Goal: Task Accomplishment & Management: Manage account settings

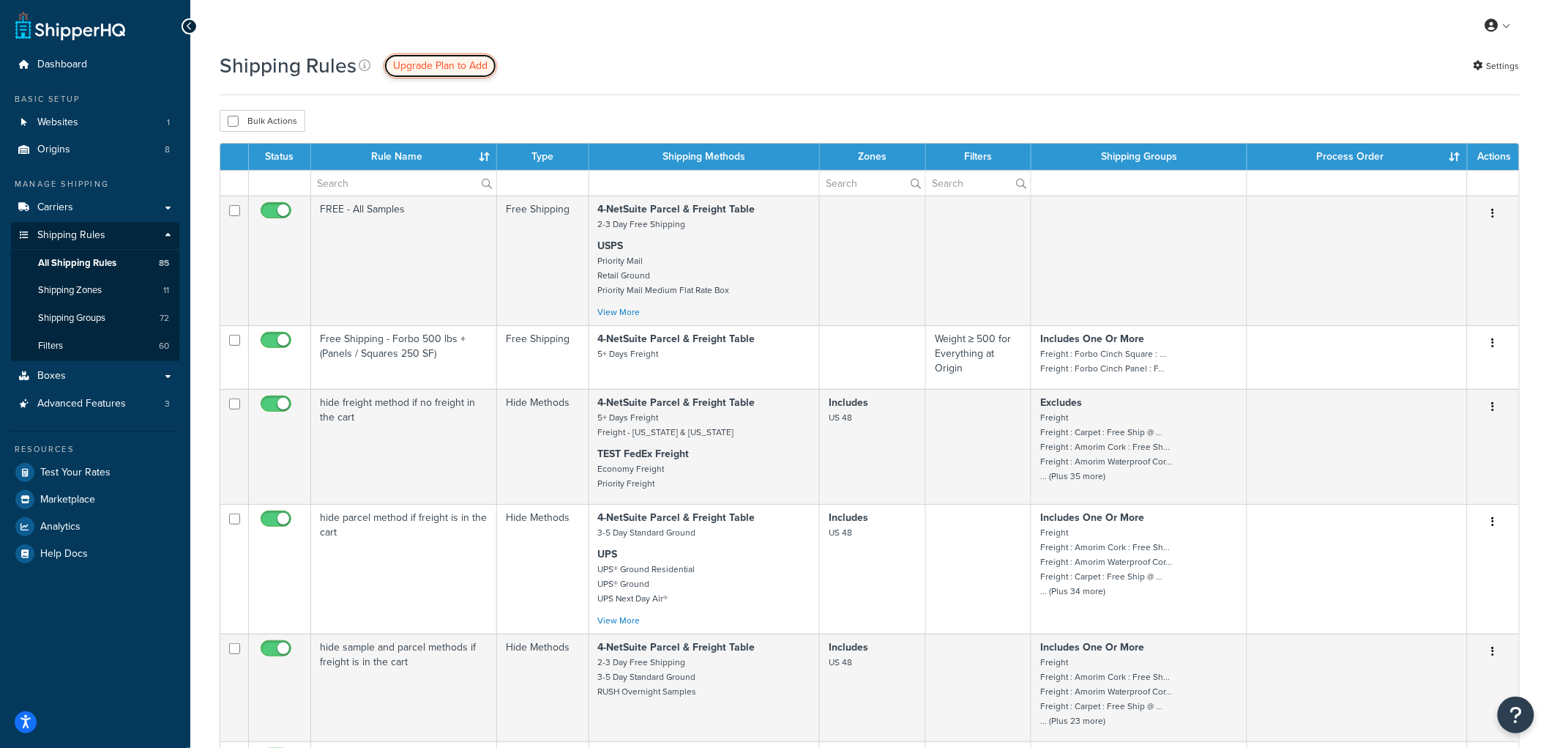
click at [393, 67] on span "Upgrade Plan to Add" at bounding box center [440, 65] width 94 height 15
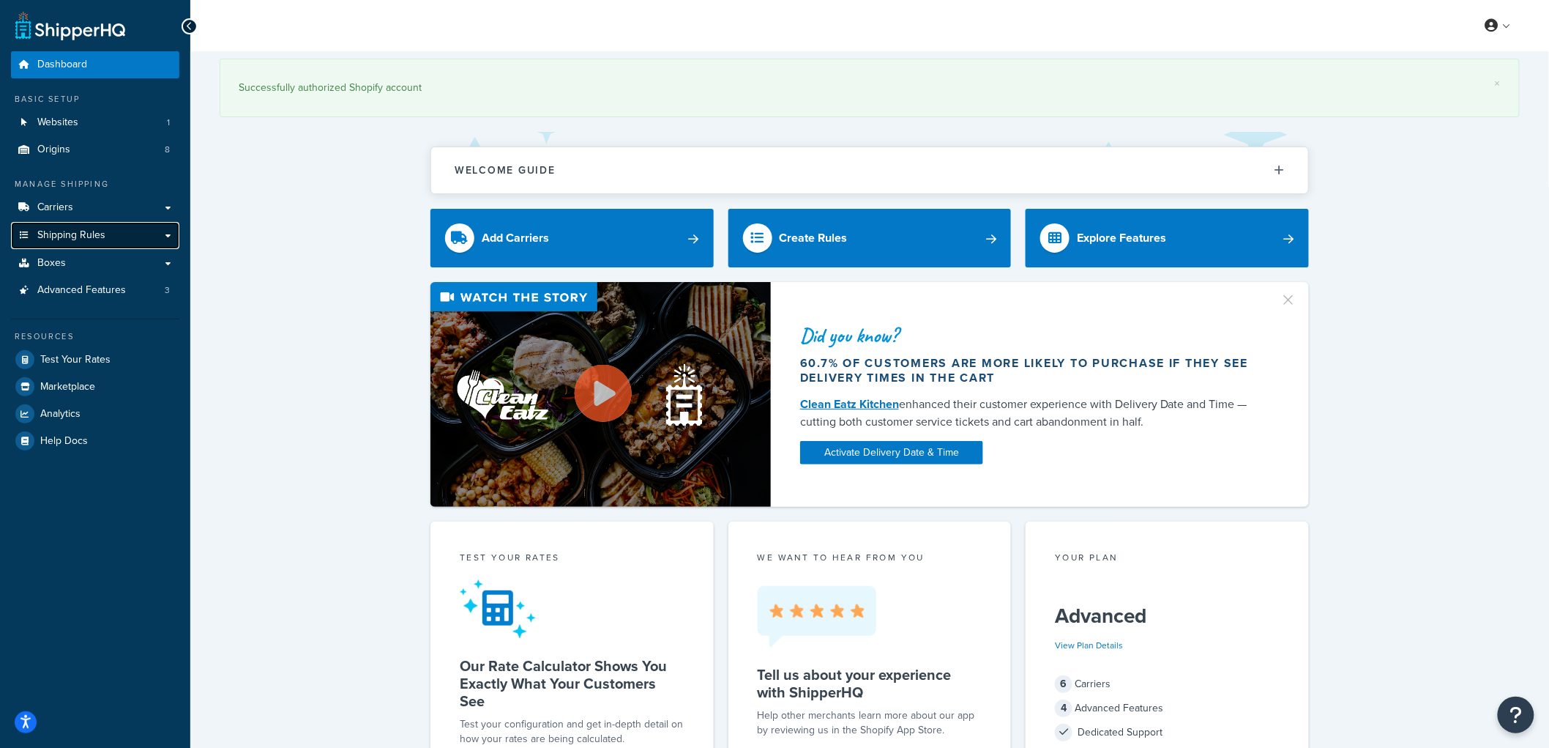
click at [94, 237] on span "Shipping Rules" at bounding box center [71, 235] width 68 height 12
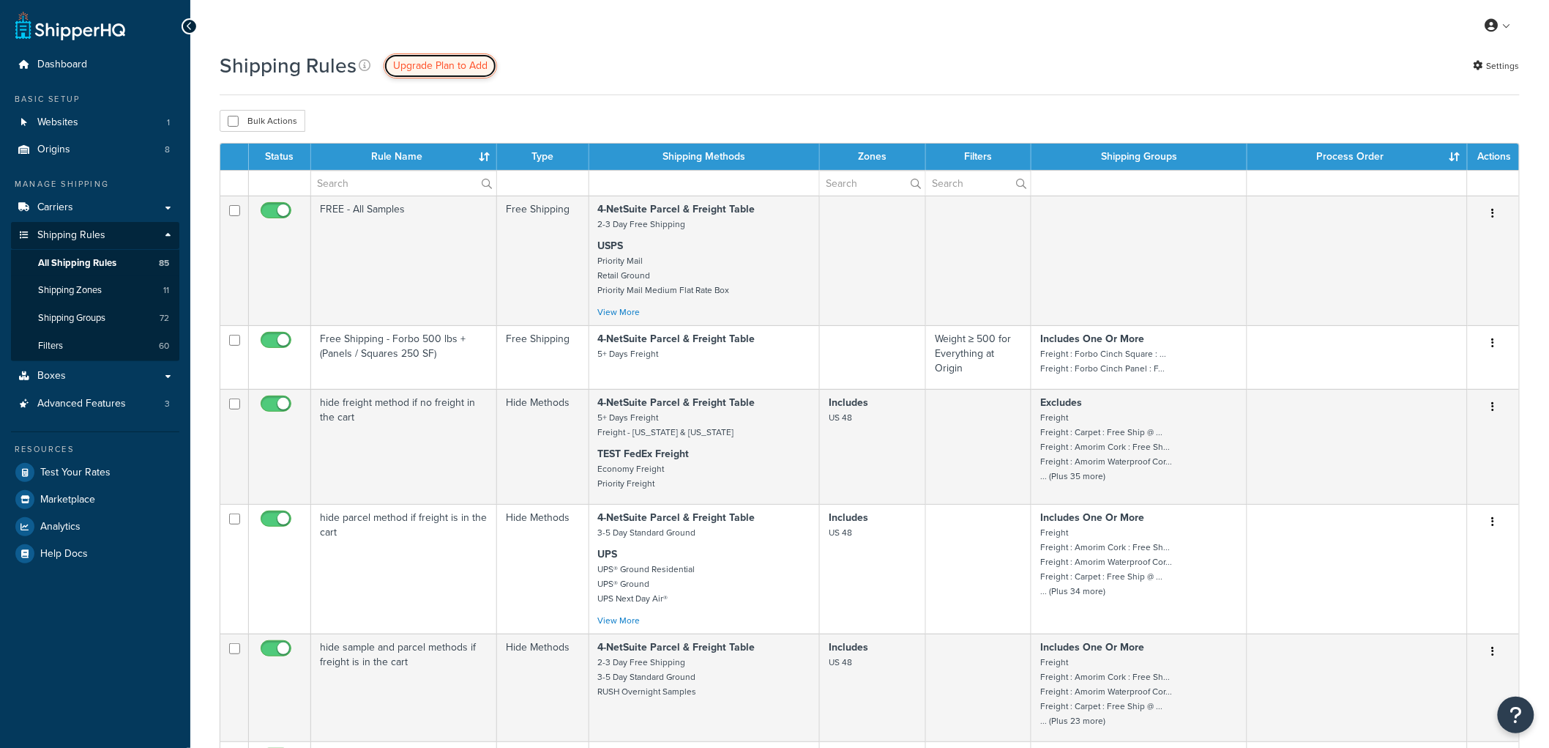
click at [451, 56] on link "Upgrade Plan to Add" at bounding box center [440, 65] width 113 height 25
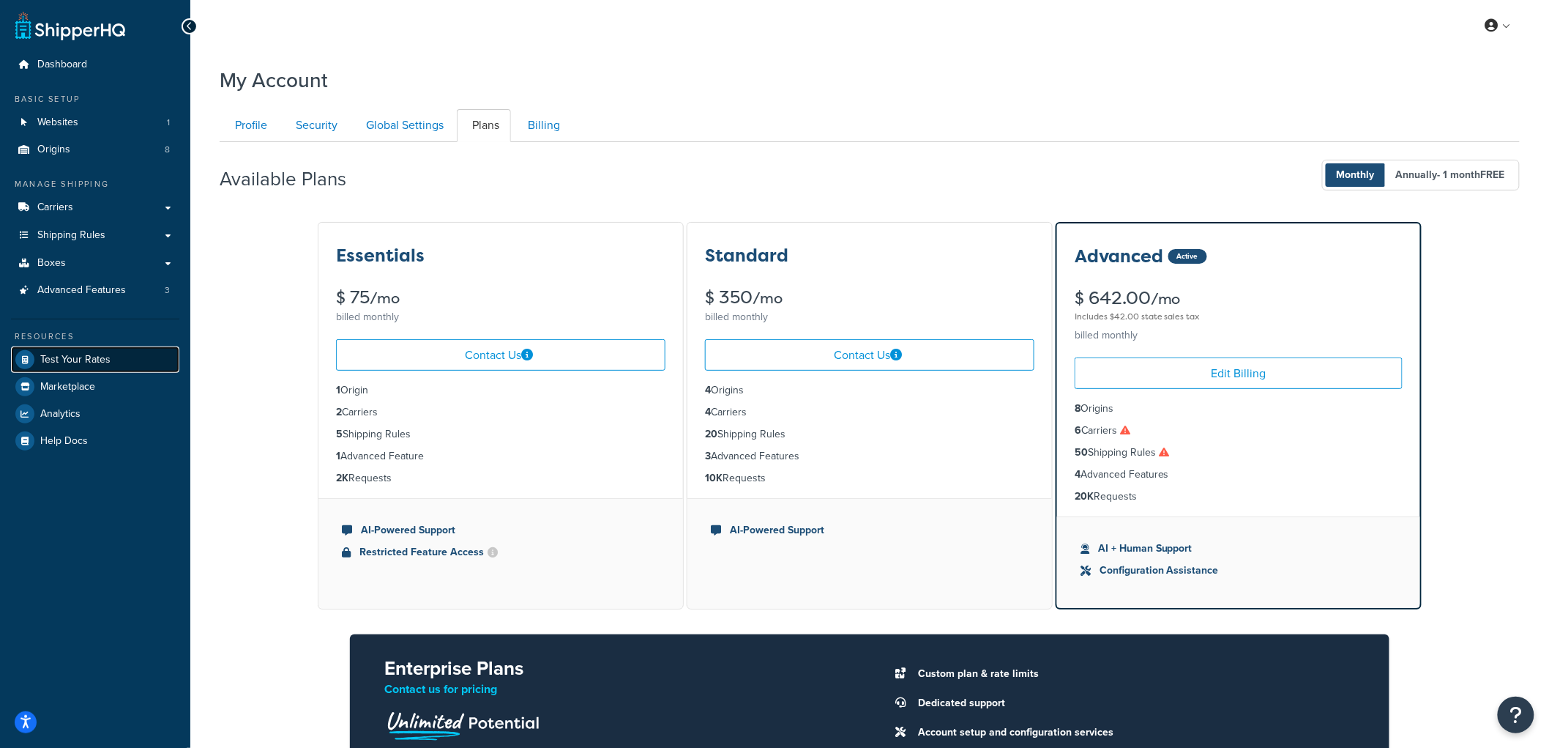
click at [88, 360] on span "Test Your Rates" at bounding box center [75, 360] width 70 height 12
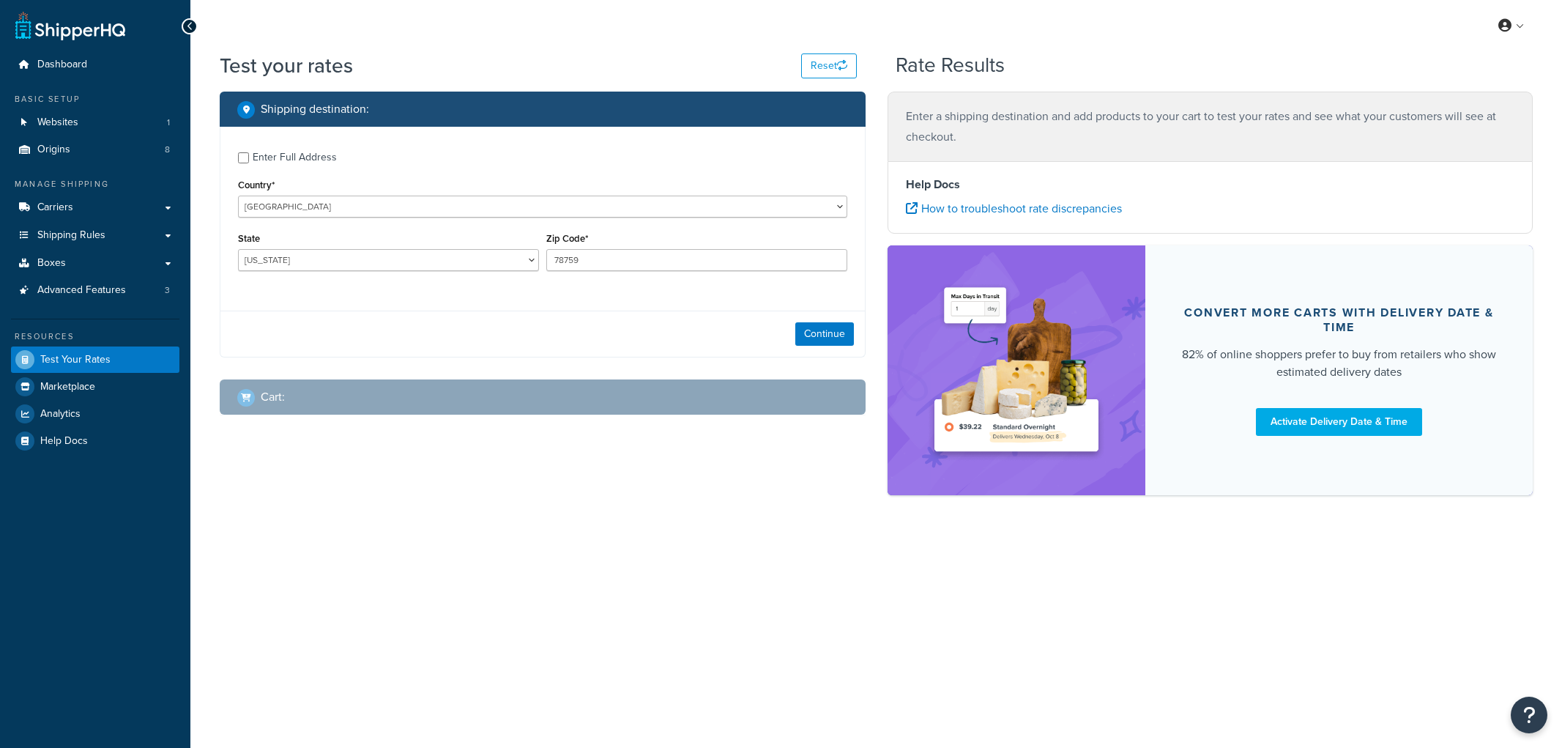
select select "[GEOGRAPHIC_DATA]"
click at [103, 232] on span "Shipping Rules" at bounding box center [71, 235] width 68 height 12
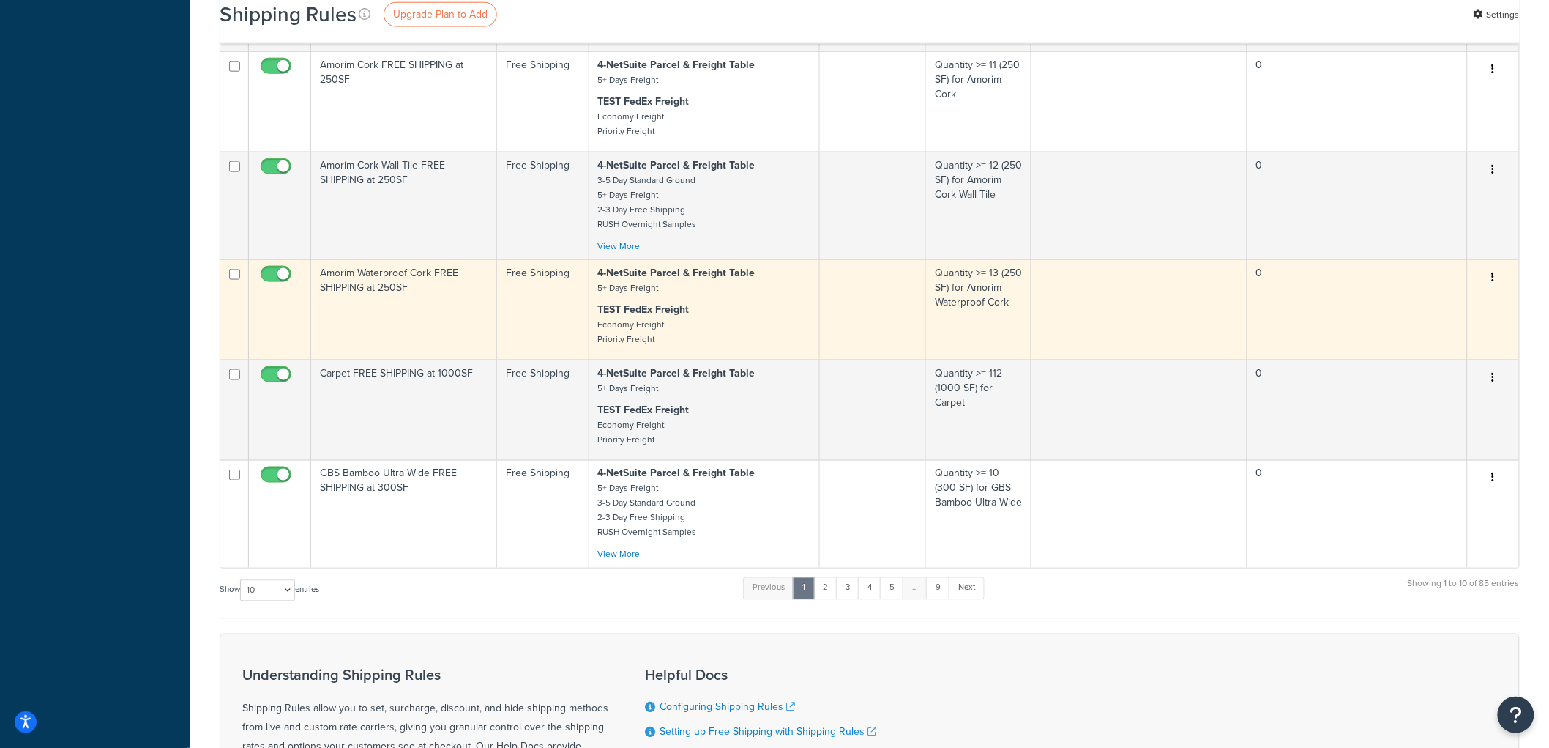
scroll to position [650, 0]
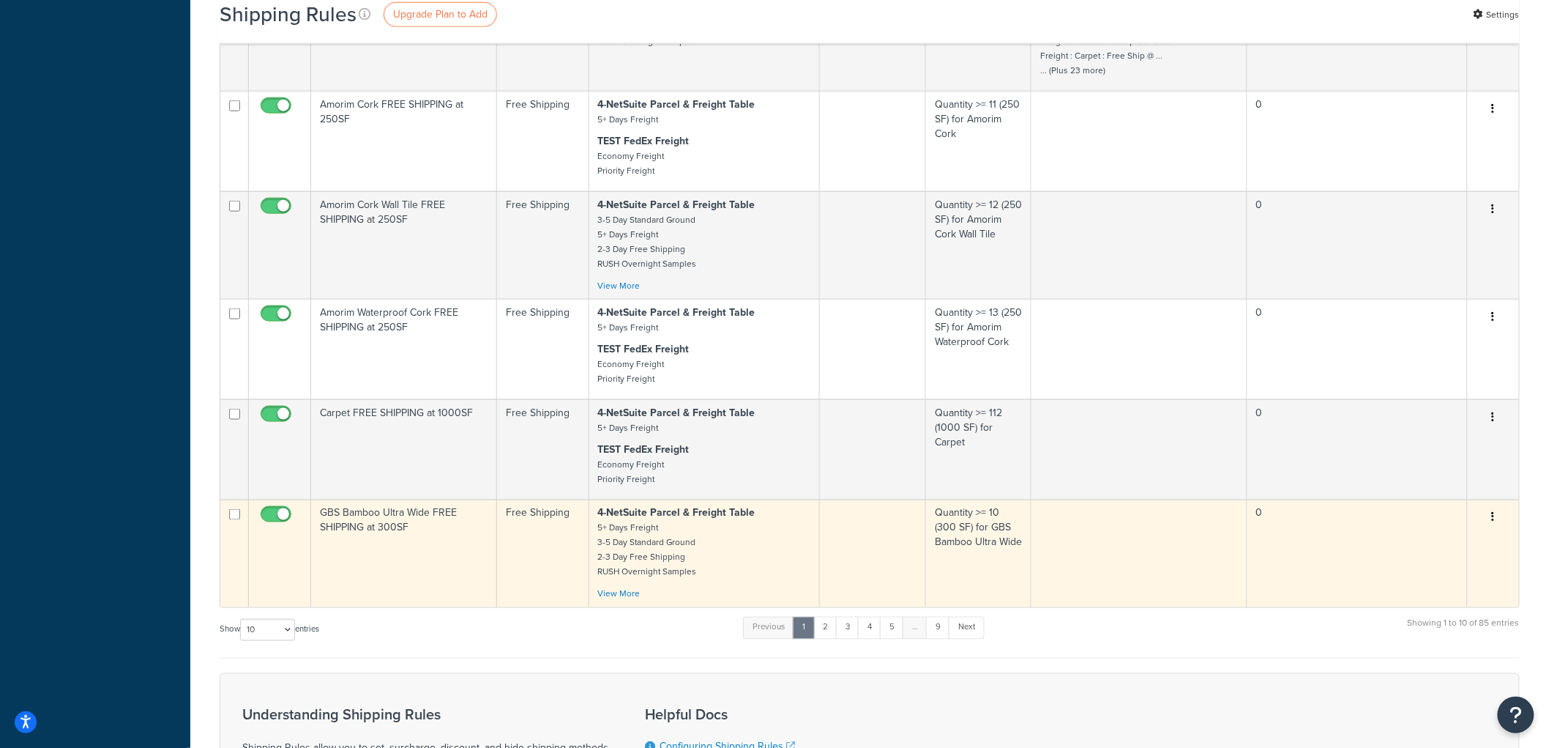
click at [444, 565] on td "GBS Bamboo Ultra Wide FREE SHIPPING at 300SF" at bounding box center [404, 553] width 186 height 108
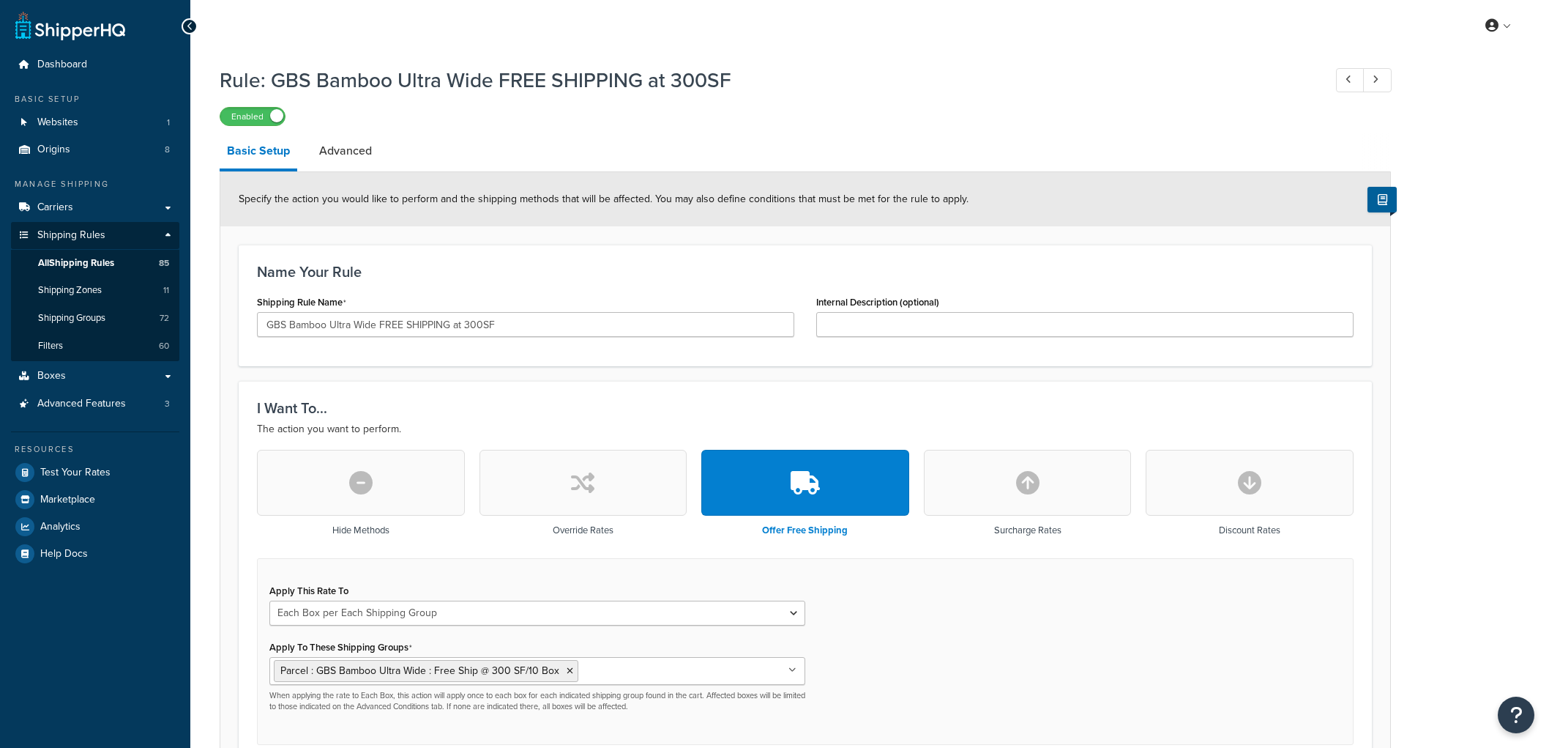
select select "BOX"
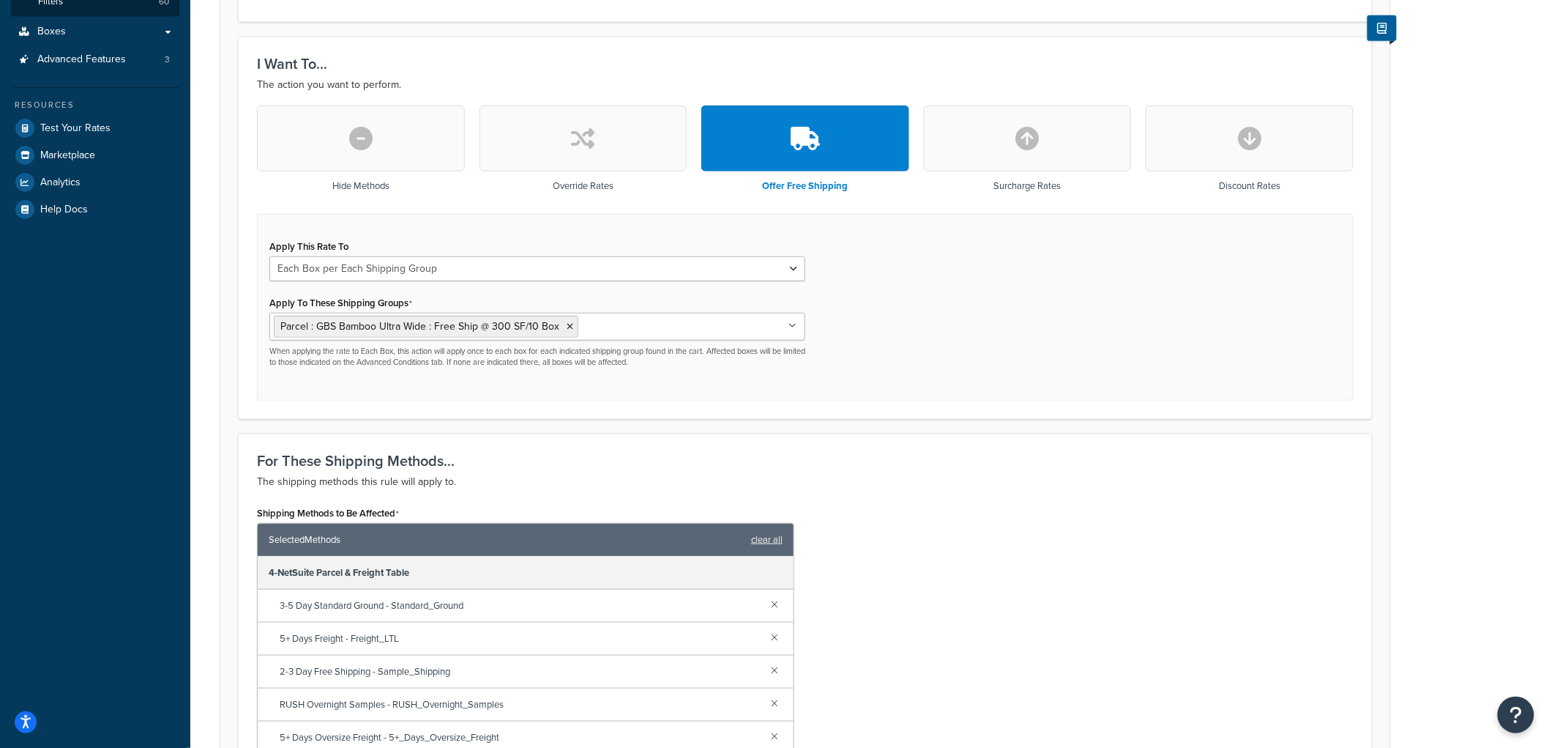
scroll to position [406, 0]
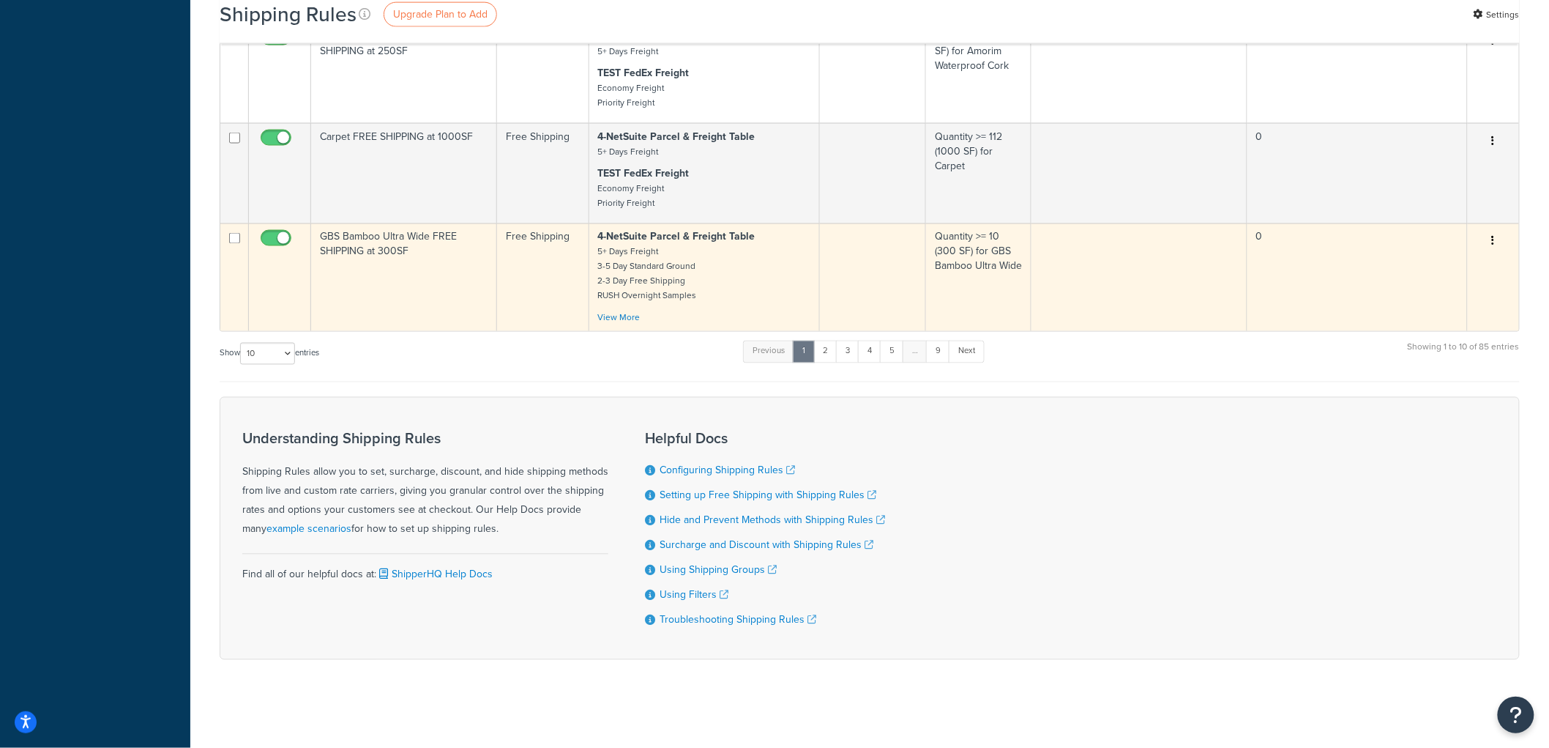
scroll to position [945, 0]
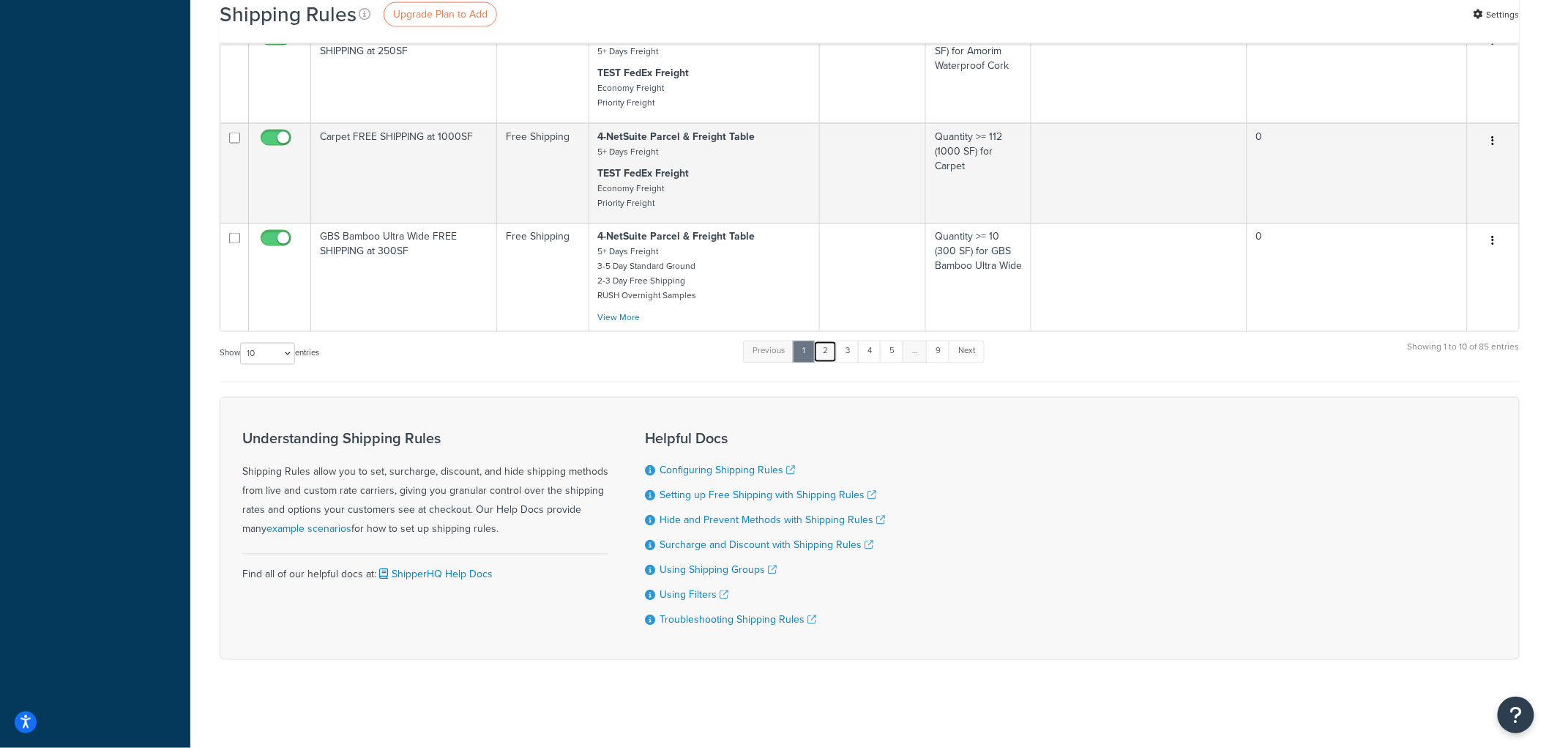
click at [827, 351] on link "2" at bounding box center [826, 351] width 24 height 22
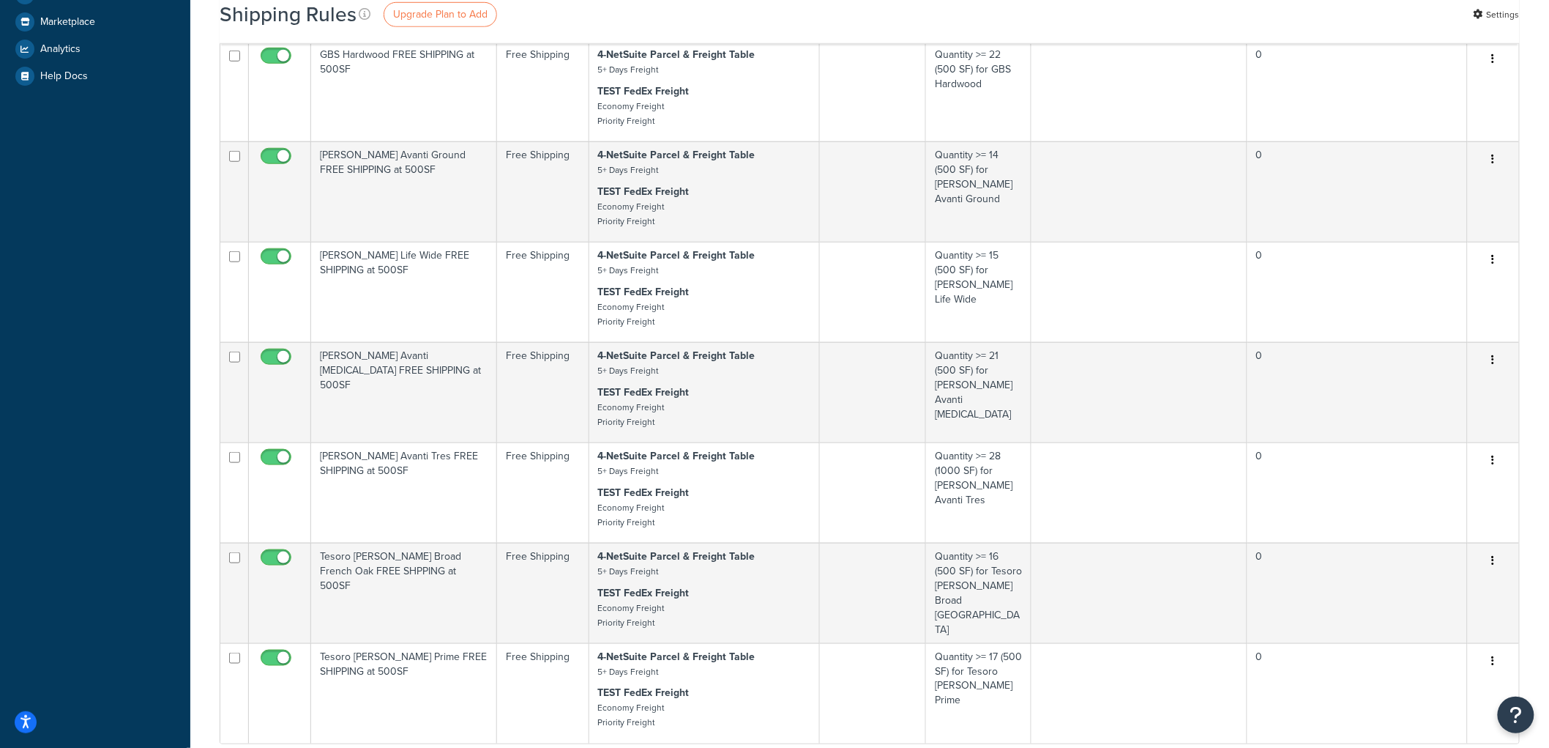
scroll to position [421, 0]
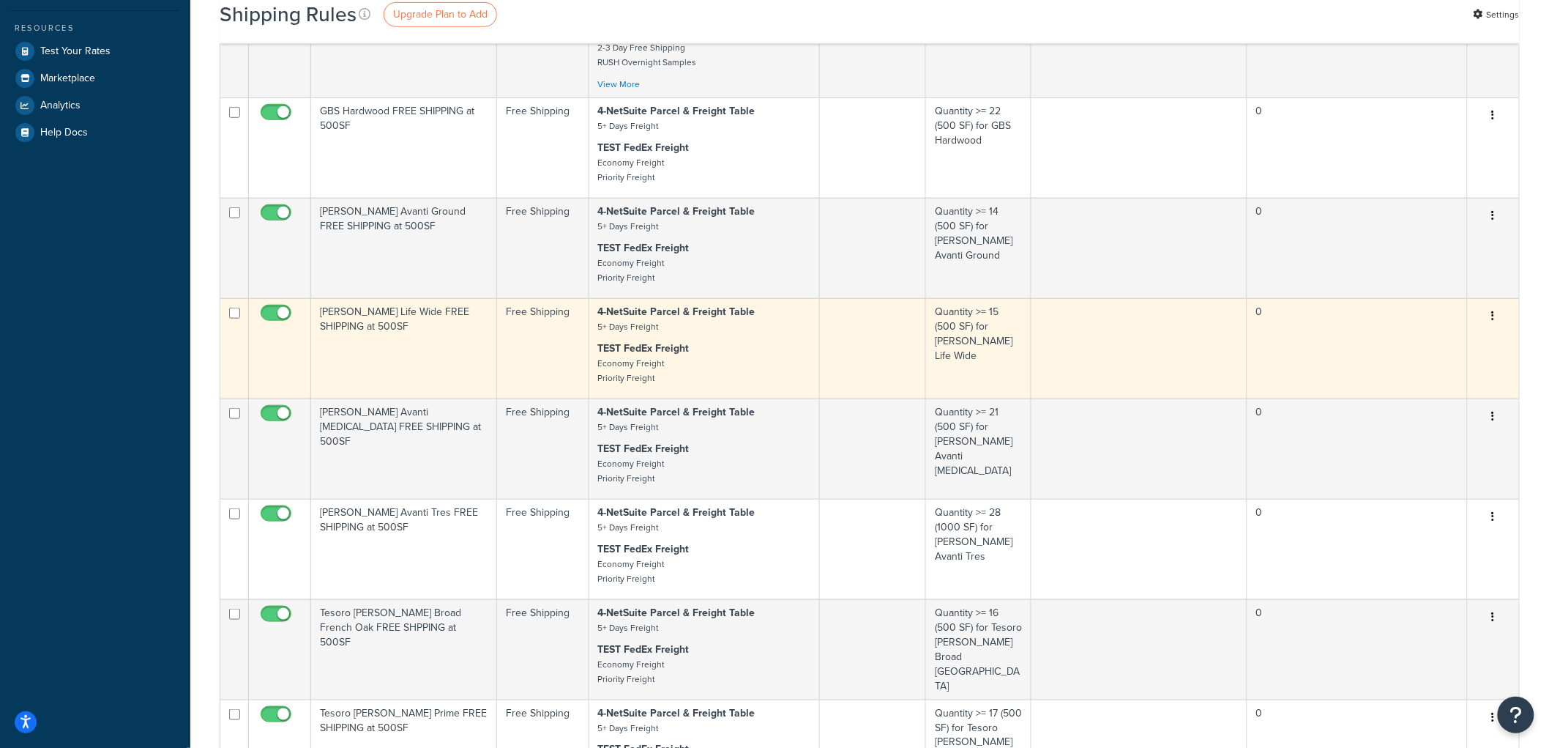
click at [421, 373] on td "[PERSON_NAME] Life Wide FREE SHIPPING at 500SF" at bounding box center [404, 348] width 186 height 100
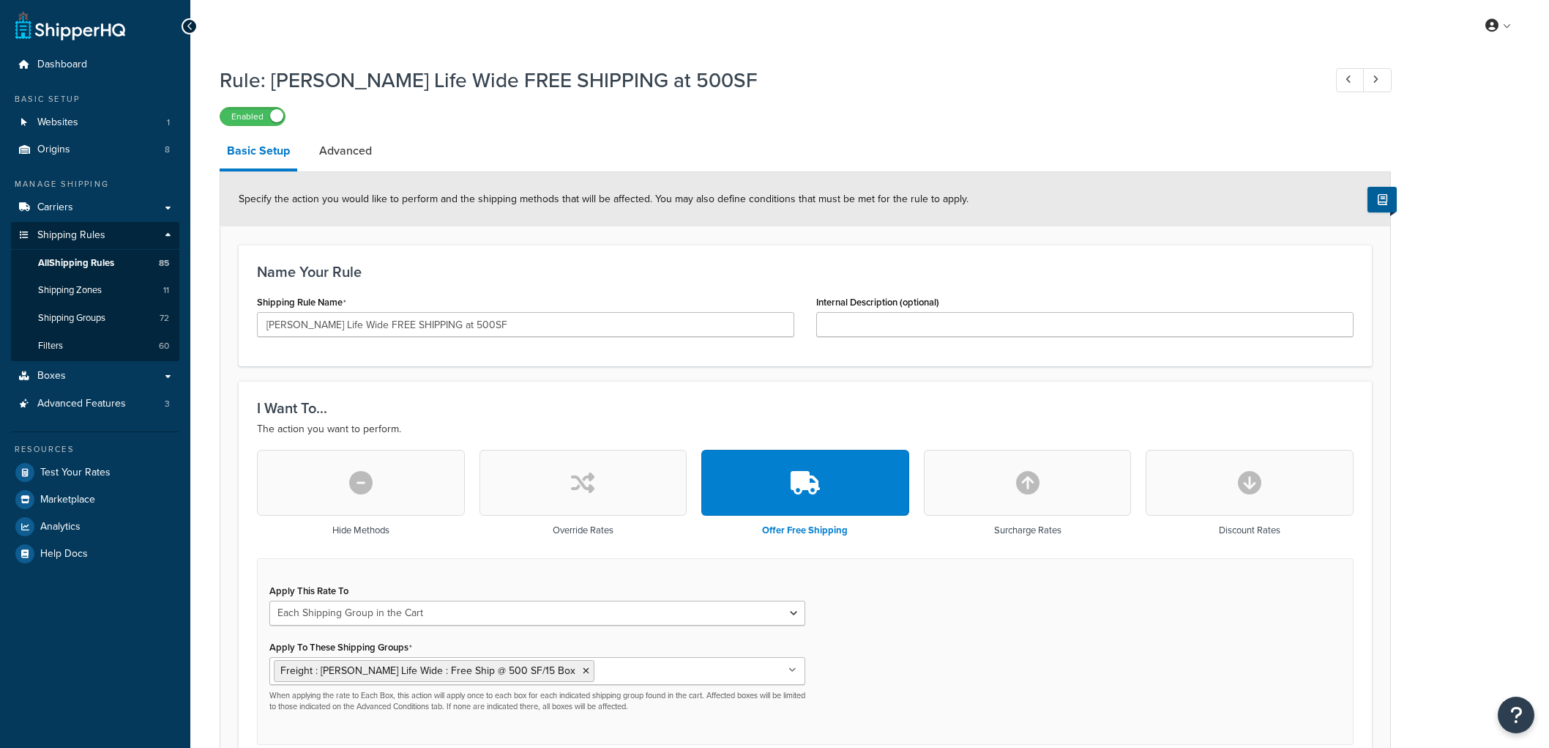
select select "SHIPPING_GROUP"
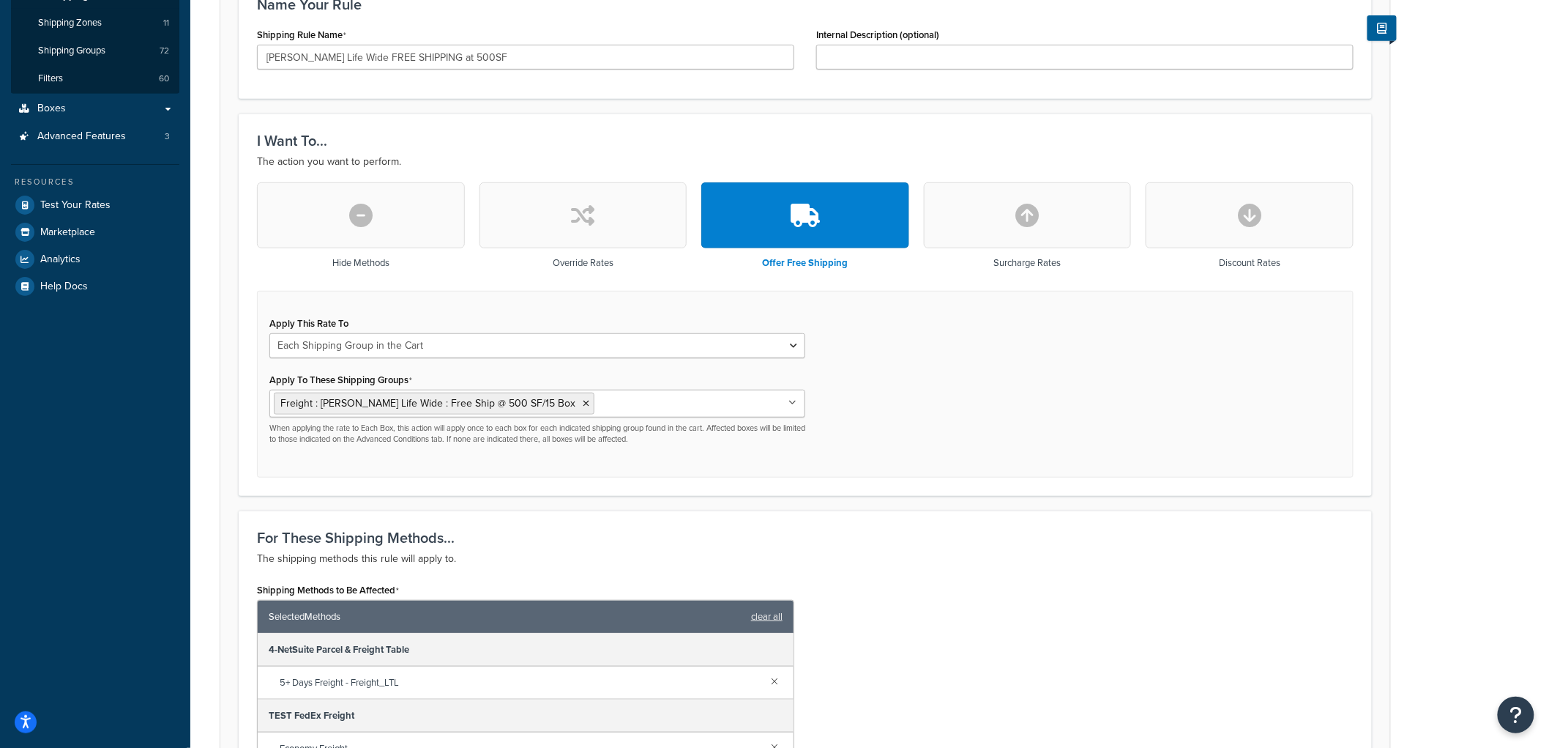
scroll to position [325, 0]
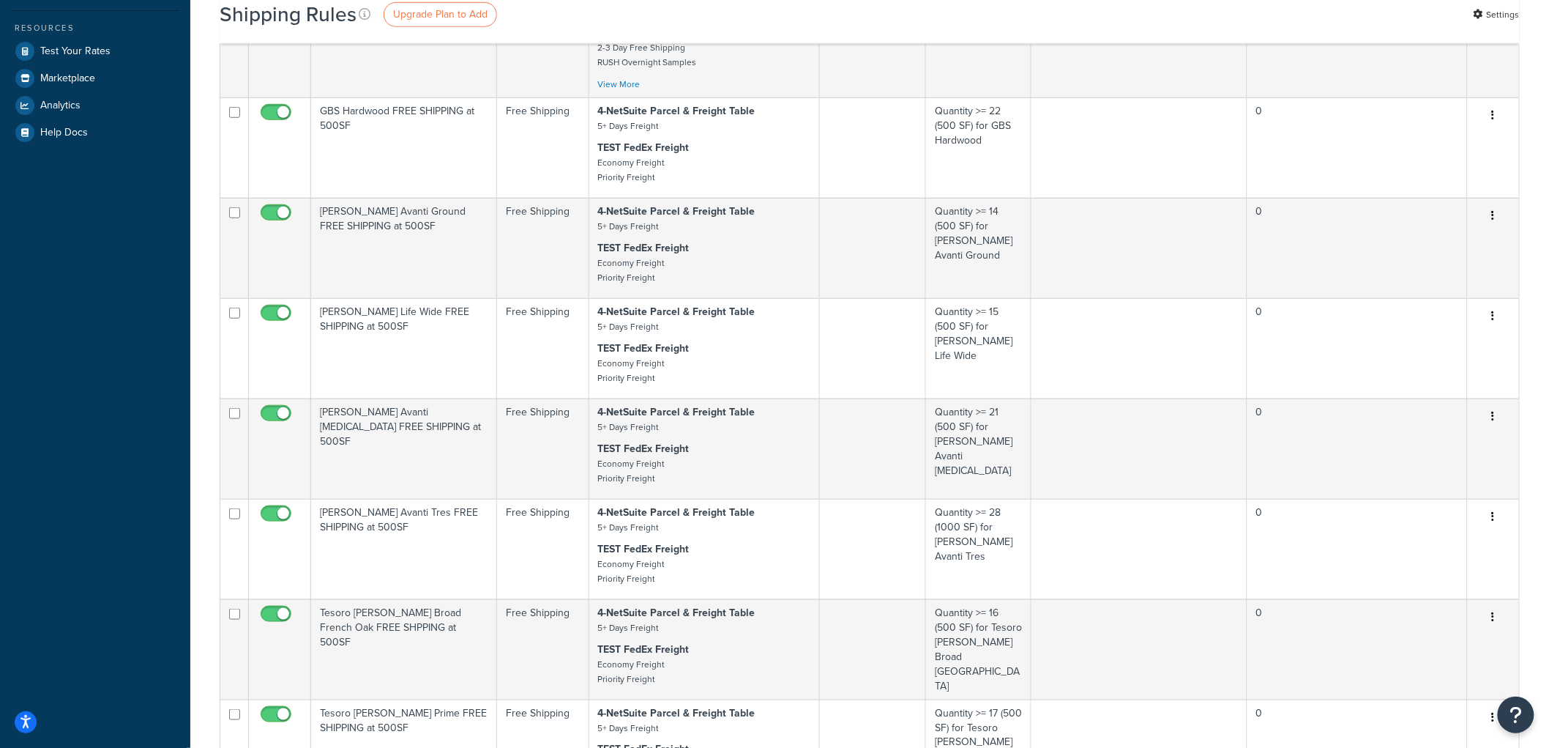
click at [215, 305] on div "Shipping Rules Upgrade Plan to Add Settings Bulk Actions Duplicate Delete Conta…" at bounding box center [869, 404] width 1359 height 1549
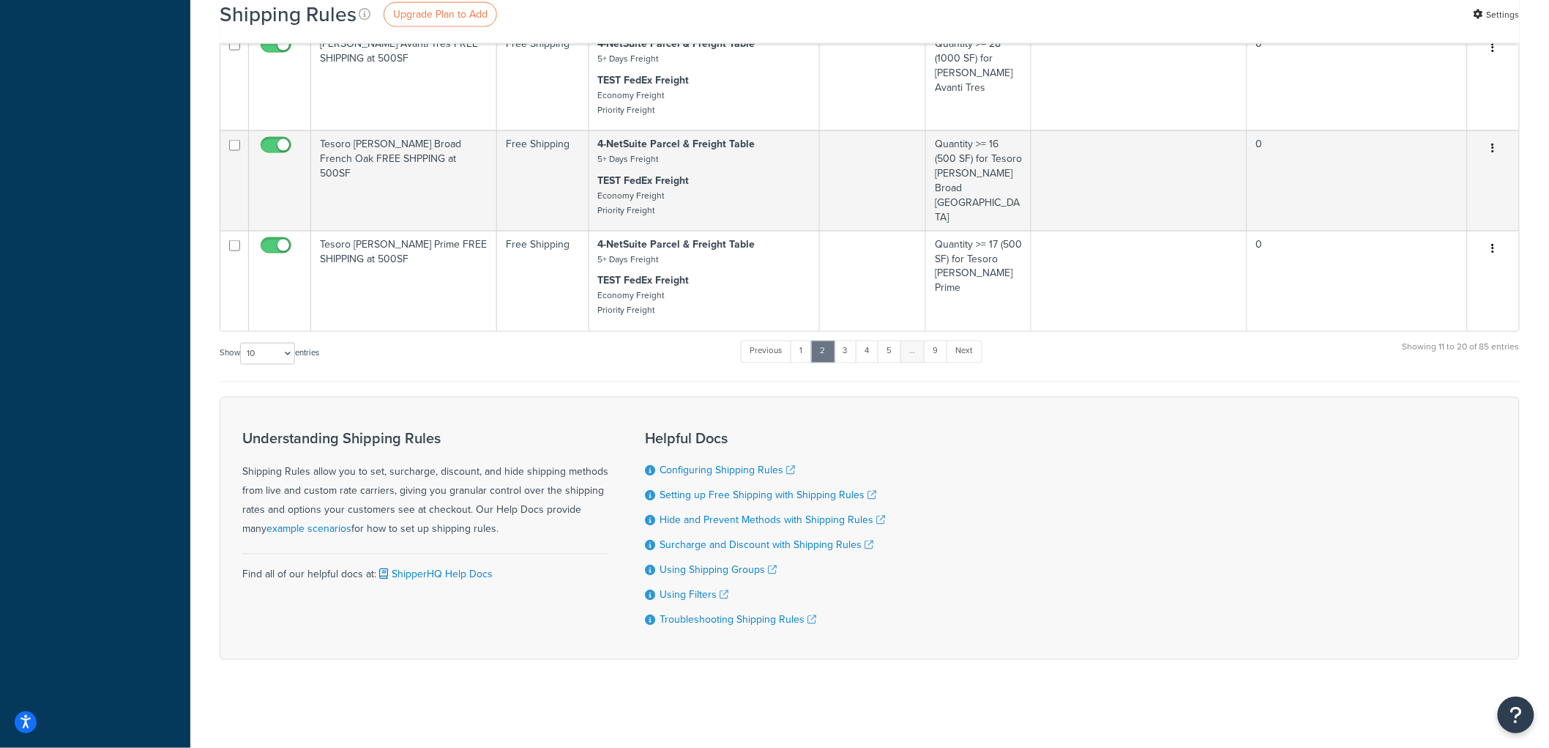
scroll to position [909, 0]
click at [794, 346] on link "1" at bounding box center [802, 351] width 22 height 22
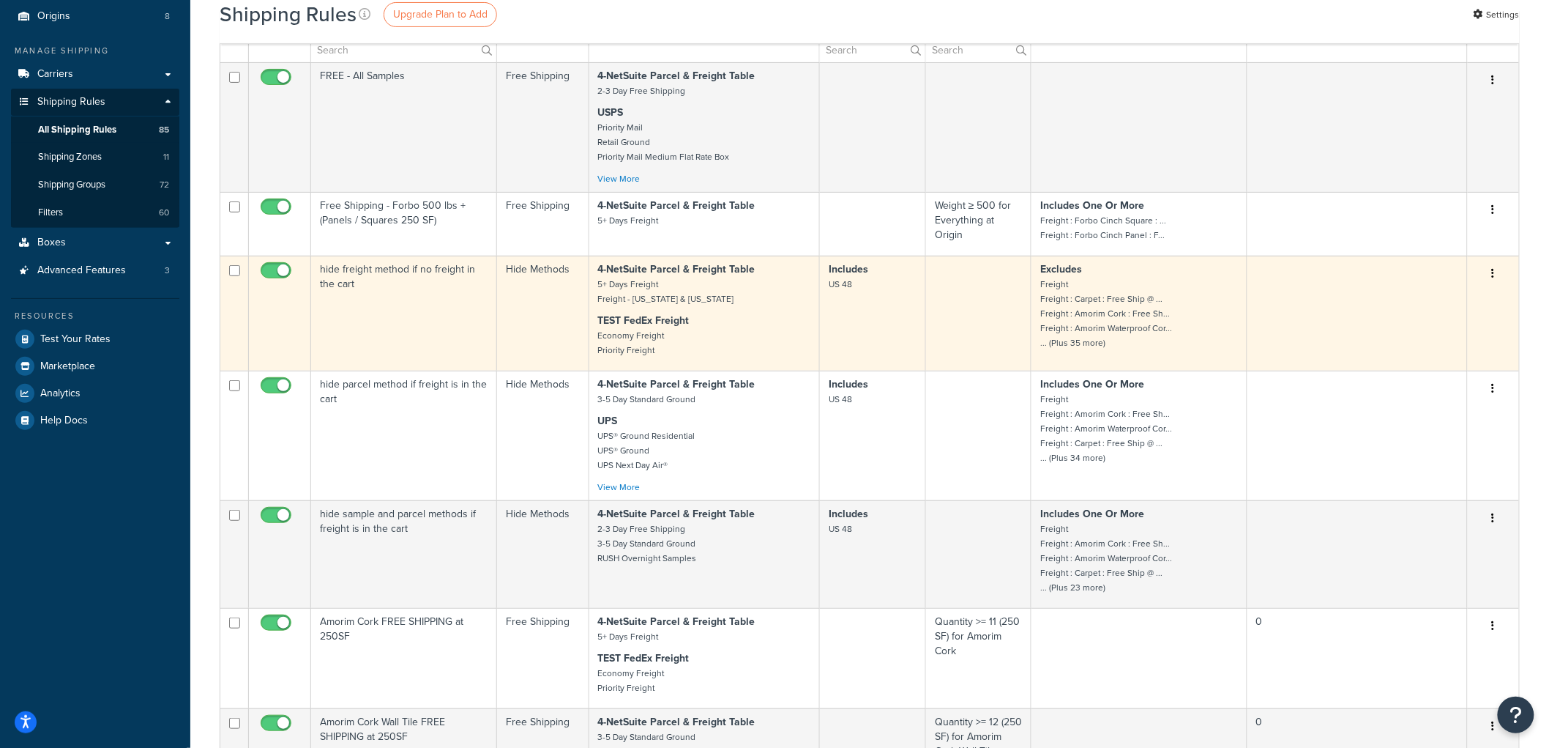
scroll to position [163, 0]
